Goal: Understand process/instructions: Learn how to perform a task or action

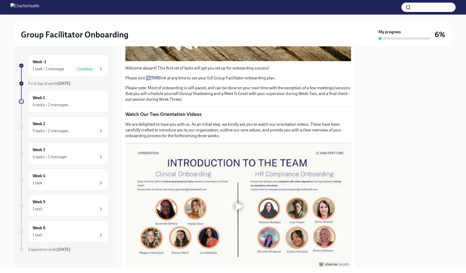
scroll to position [207, 0]
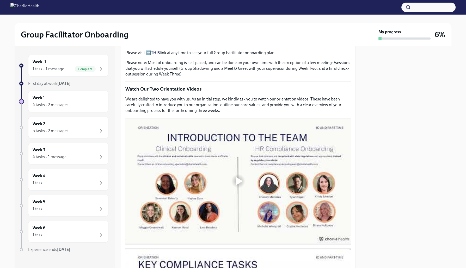
click at [240, 179] on div at bounding box center [239, 181] width 7 height 8
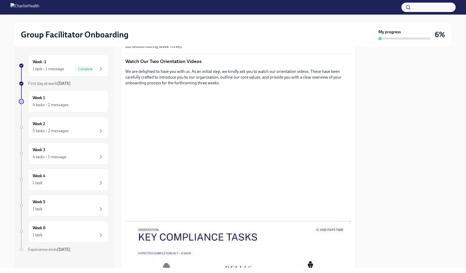
scroll to position [250, 0]
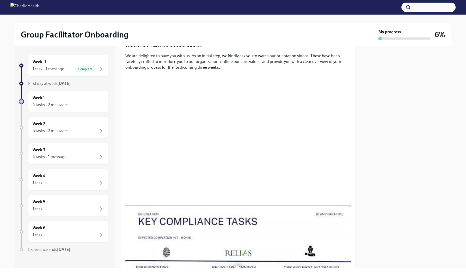
click at [249, 71] on div "Welcome aboard! This first set of tasks will get you set up for onboarding succ…" at bounding box center [238, 254] width 226 height 794
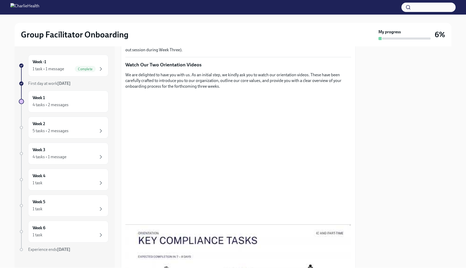
scroll to position [231, 0]
click at [386, 136] on div at bounding box center [407, 157] width 90 height 222
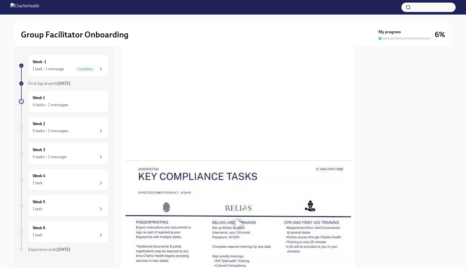
scroll to position [304, 0]
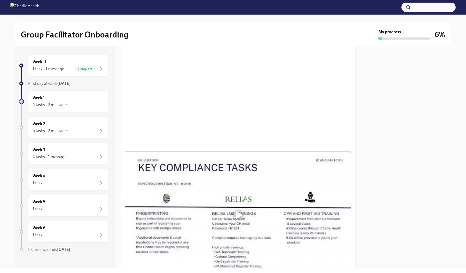
click at [364, 84] on div at bounding box center [407, 157] width 90 height 222
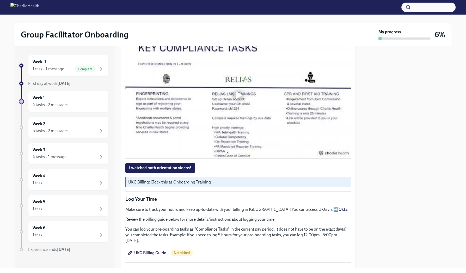
scroll to position [411, 0]
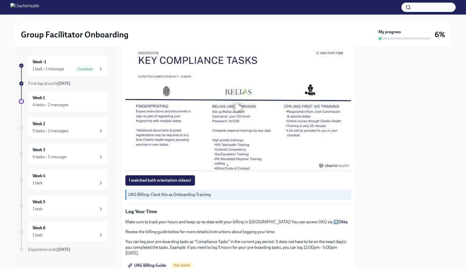
click at [238, 109] on div at bounding box center [239, 108] width 7 height 8
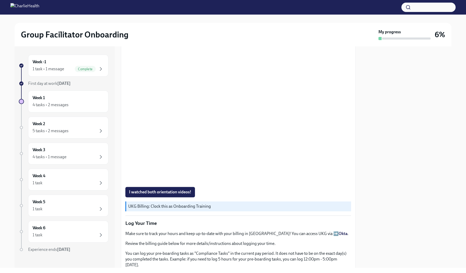
scroll to position [397, 0]
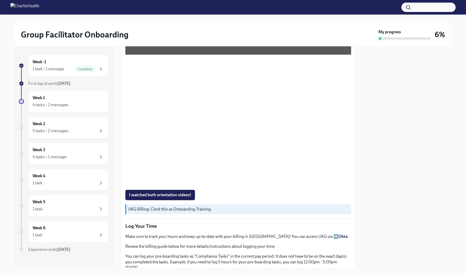
click at [361, 113] on div "Week -1 1 task • 1 message Complete First day at work [DATE] Week 1 4 tasks • 2…" at bounding box center [233, 157] width 437 height 222
click at [141, 195] on span "I watched both orientation videos!" at bounding box center [160, 195] width 62 height 5
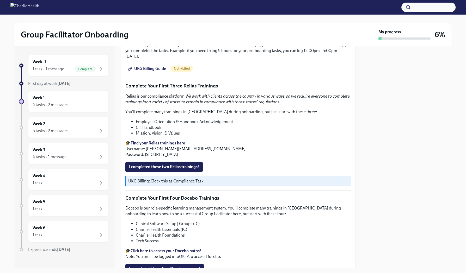
scroll to position [604, 0]
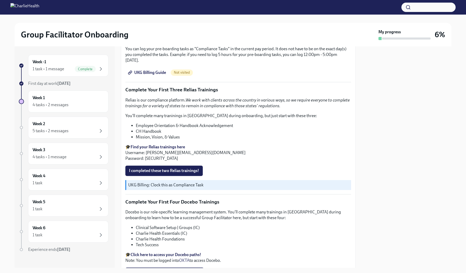
click at [158, 145] on strong "Find your Relias trainings here" at bounding box center [158, 147] width 54 height 5
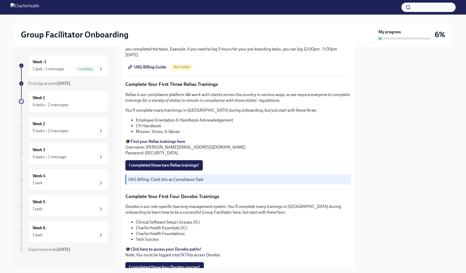
scroll to position [614, 0]
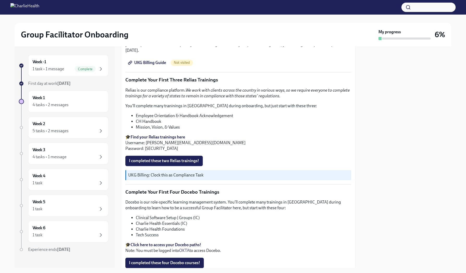
click at [151, 135] on strong "Find your Relias trainings here" at bounding box center [158, 137] width 54 height 5
click at [148, 135] on strong "Find your Relias trainings here" at bounding box center [158, 137] width 54 height 5
drag, startPoint x: 235, startPoint y: 109, endPoint x: 136, endPoint y: 109, distance: 99.3
click at [136, 113] on li "Employee Orientation & Handbook Acknowledgement" at bounding box center [243, 116] width 215 height 6
copy li "Employee Orientation & Handbook Acknowledgement"
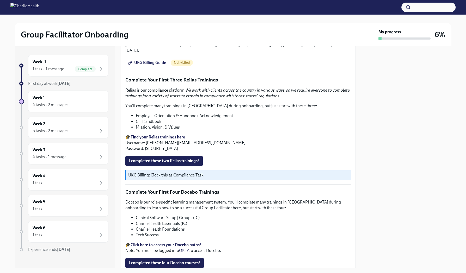
click at [183, 125] on li "Mission, Vision, & Values" at bounding box center [243, 128] width 215 height 6
drag, startPoint x: 233, startPoint y: 109, endPoint x: 136, endPoint y: 108, distance: 96.9
click at [136, 113] on li "Employee Orientation & Handbook Acknowledgement" at bounding box center [243, 116] width 215 height 6
copy li "Employee Orientation & Handbook Acknowledgement"
click at [169, 125] on li "Mission, Vision, & Values" at bounding box center [243, 128] width 215 height 6
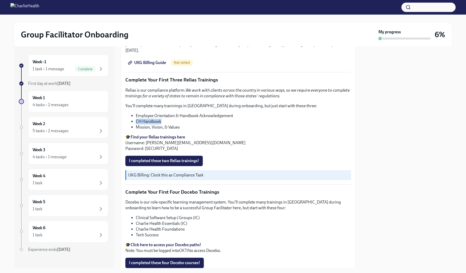
drag, startPoint x: 161, startPoint y: 113, endPoint x: 135, endPoint y: 115, distance: 25.3
click at [136, 119] on li "CH Handbook" at bounding box center [243, 122] width 215 height 6
copy li "CH Handbook"
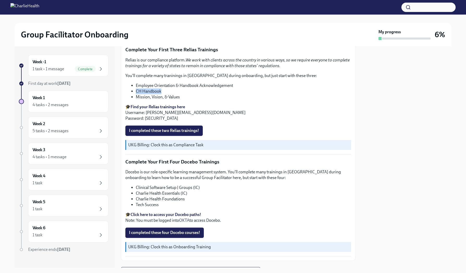
scroll to position [644, 0]
click at [157, 95] on li "Mission, Vision, & Values" at bounding box center [243, 98] width 215 height 6
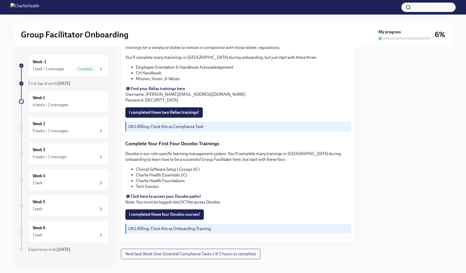
scroll to position [0, 0]
